Goal: Find specific page/section: Find specific page/section

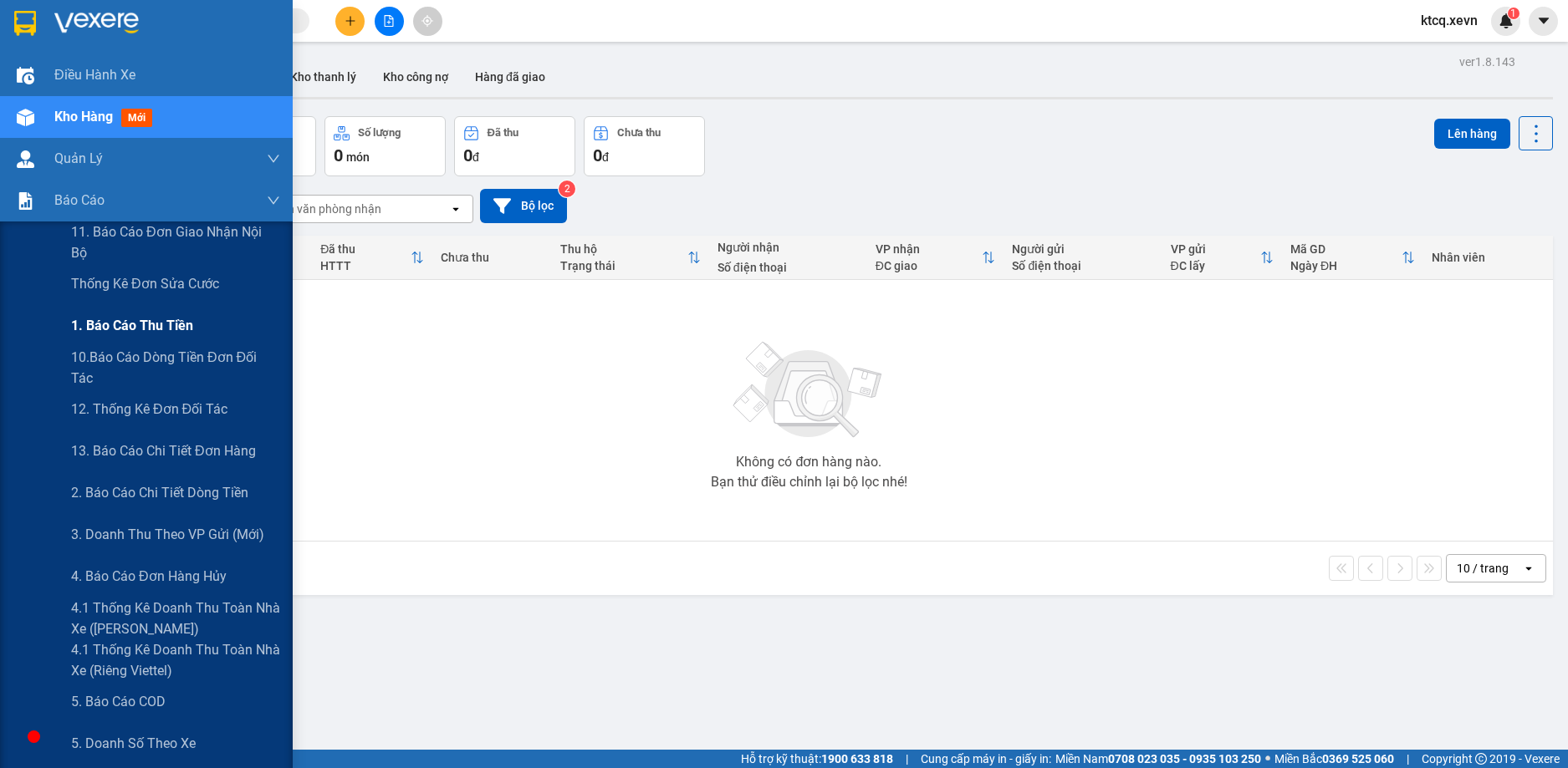
click at [138, 330] on span "1. Báo cáo thu tiền" at bounding box center [132, 326] width 122 height 21
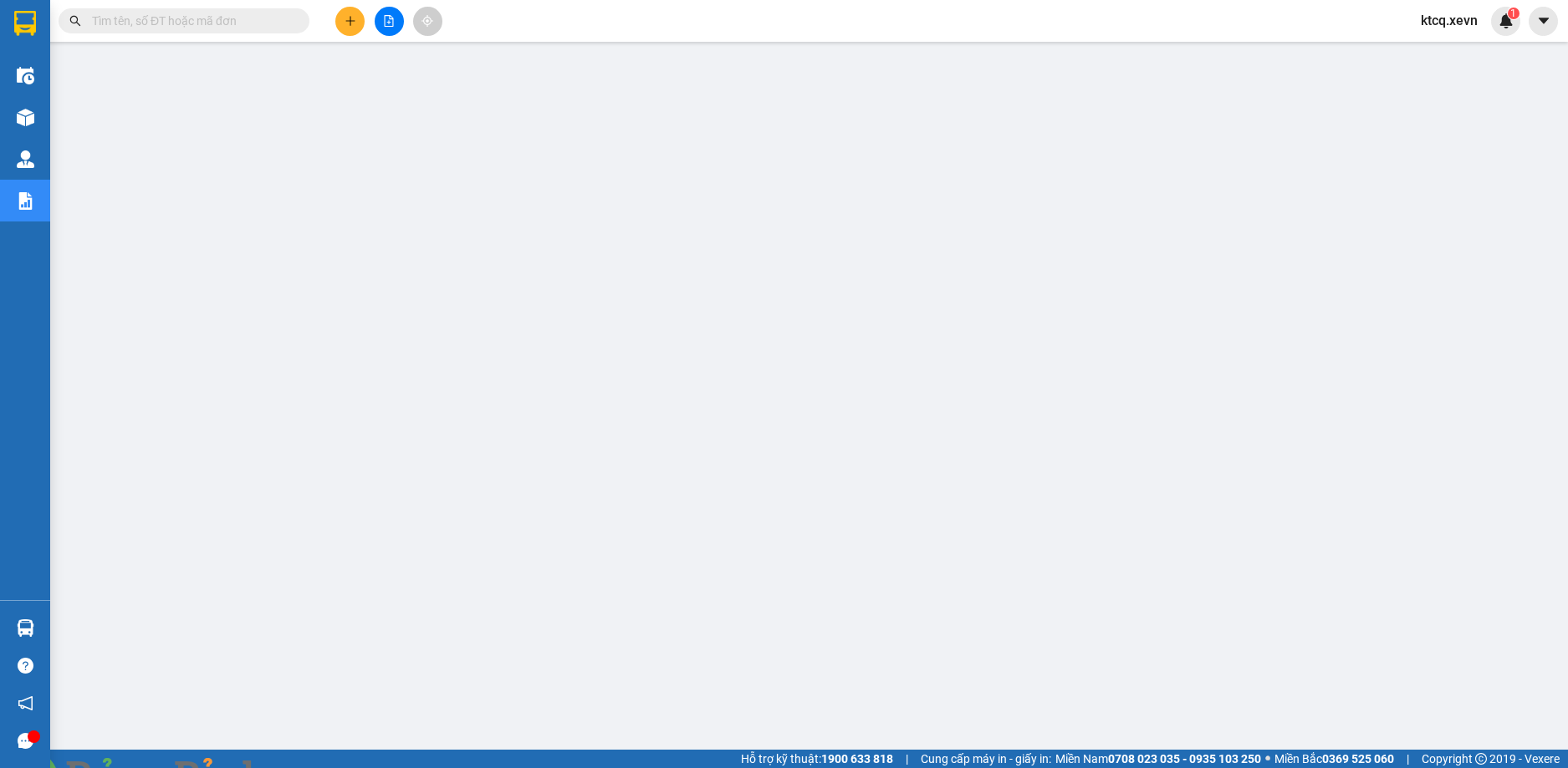
click at [308, 768] on img at bounding box center [302, 778] width 10 height 10
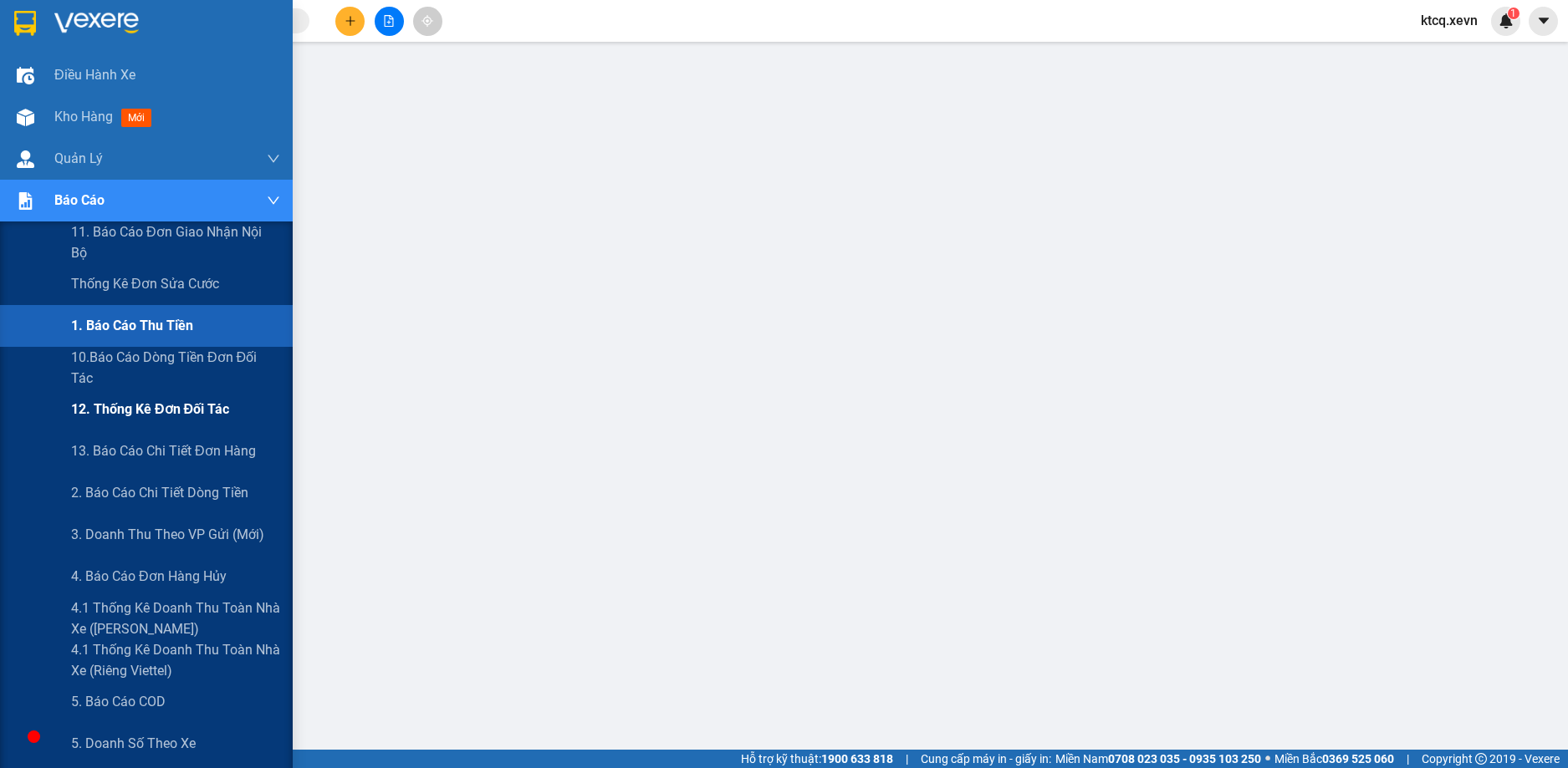
click at [141, 417] on span "12. Thống kê đơn đối tác" at bounding box center [150, 409] width 158 height 21
